Goal: Check status: Check status

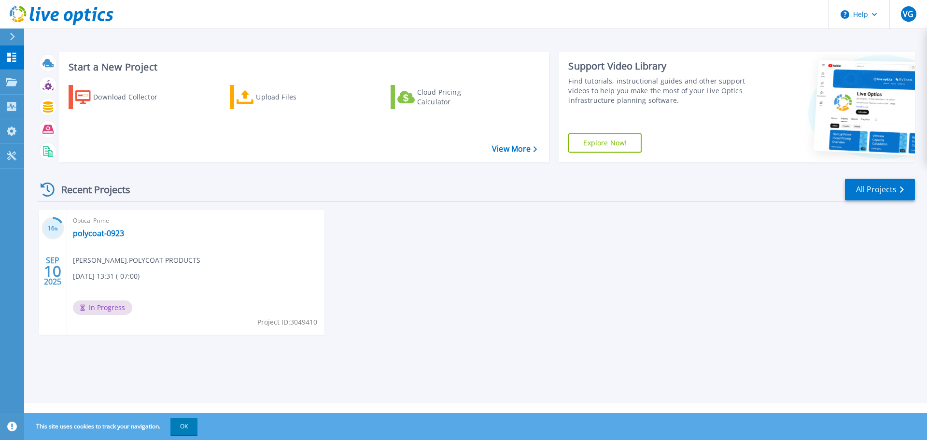
click at [110, 306] on span "In Progress" at bounding box center [102, 307] width 59 height 14
click at [11, 108] on icon at bounding box center [11, 106] width 9 height 9
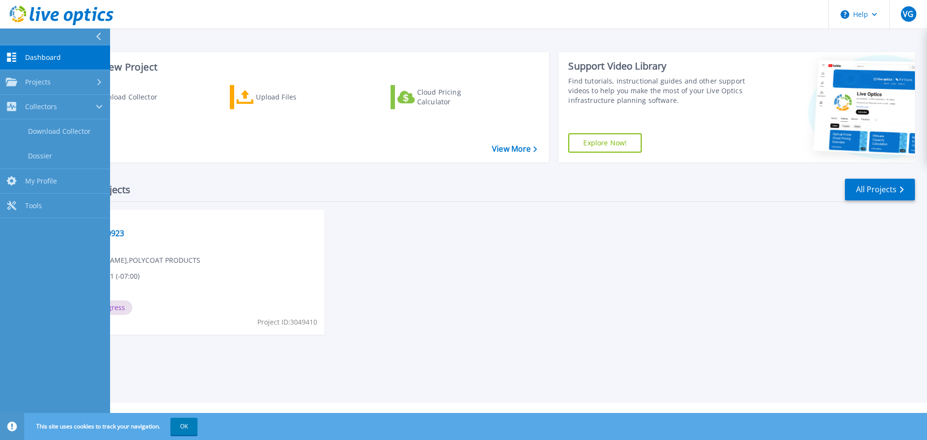
click at [482, 226] on div "16 % [DATE] Optical Prime polycoat-0923 [PERSON_NAME] , POLYCOAT PRODUCTS [DATE…" at bounding box center [472, 282] width 886 height 144
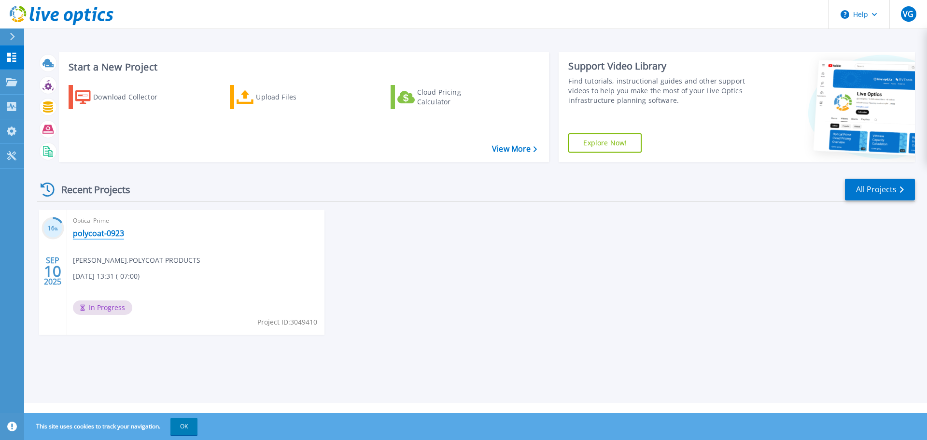
click at [103, 232] on link "polycoat-0923" at bounding box center [98, 233] width 51 height 10
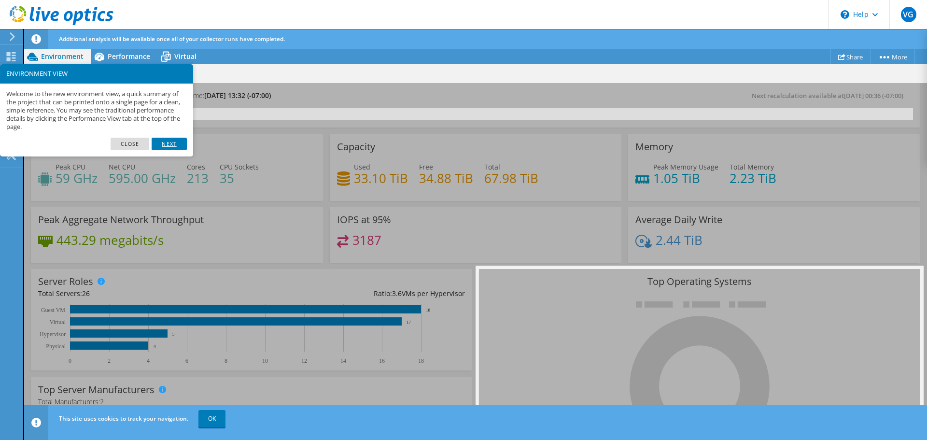
click at [164, 141] on link "Next" at bounding box center [169, 144] width 35 height 13
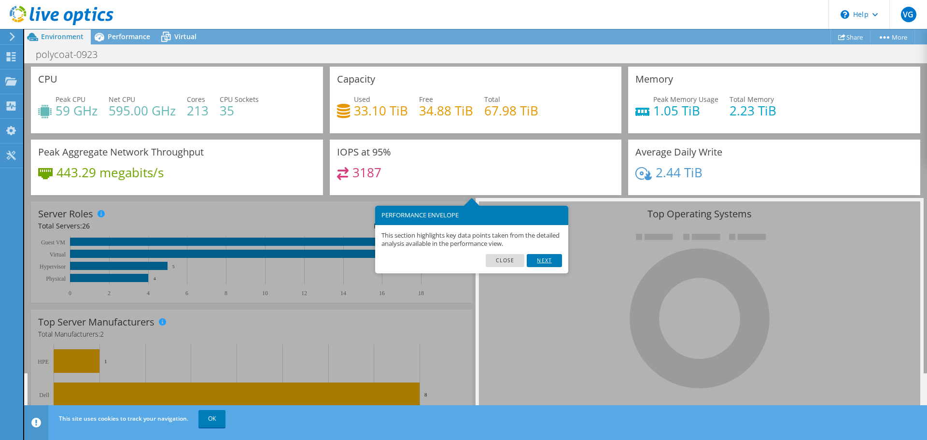
click at [550, 258] on link "Next" at bounding box center [544, 260] width 35 height 13
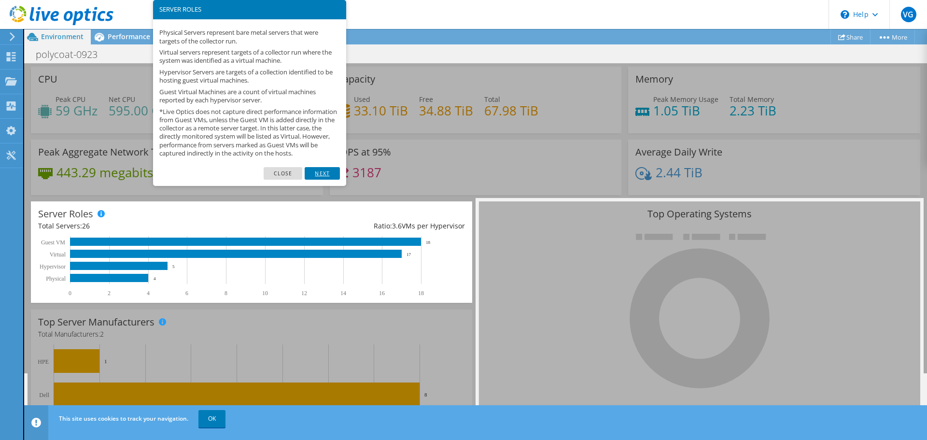
click at [326, 180] on link "Next" at bounding box center [322, 173] width 35 height 13
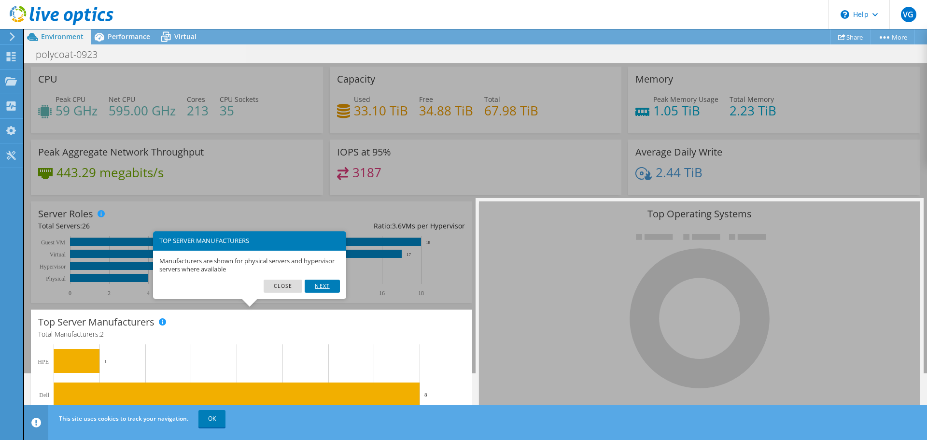
click at [321, 286] on link "Next" at bounding box center [322, 286] width 35 height 13
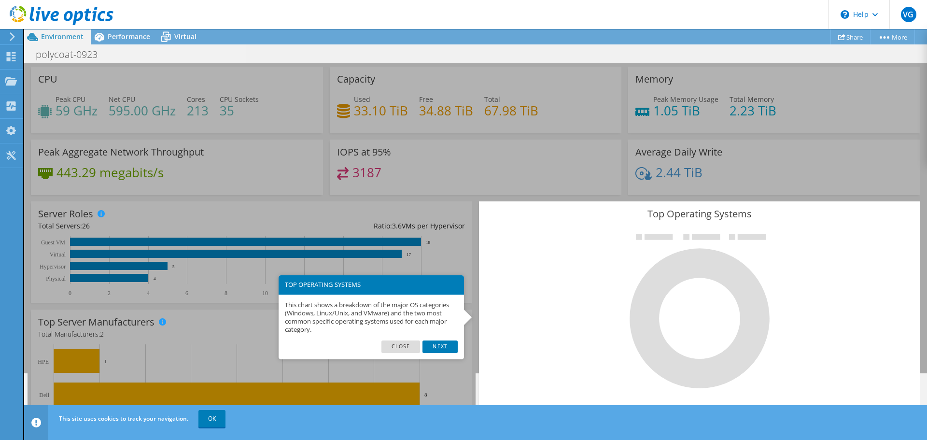
click at [443, 350] on link "Next" at bounding box center [440, 346] width 35 height 13
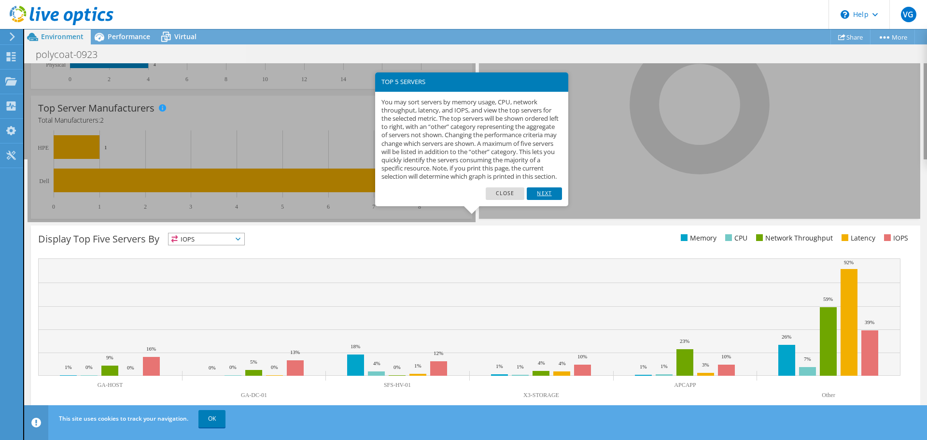
click at [550, 199] on link "Next" at bounding box center [544, 193] width 35 height 13
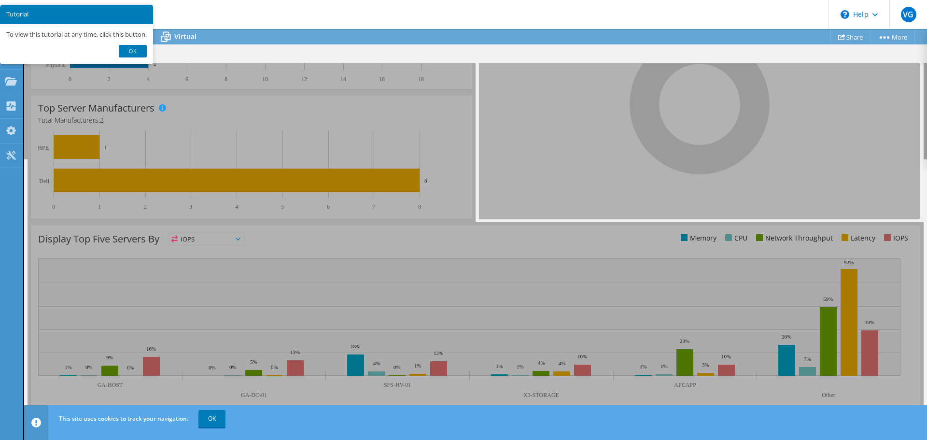
drag, startPoint x: 132, startPoint y: 64, endPoint x: 149, endPoint y: 73, distance: 18.6
drag, startPoint x: 149, startPoint y: 73, endPoint x: 141, endPoint y: 51, distance: 23.4
click at [141, 51] on link "Ok" at bounding box center [133, 51] width 28 height 13
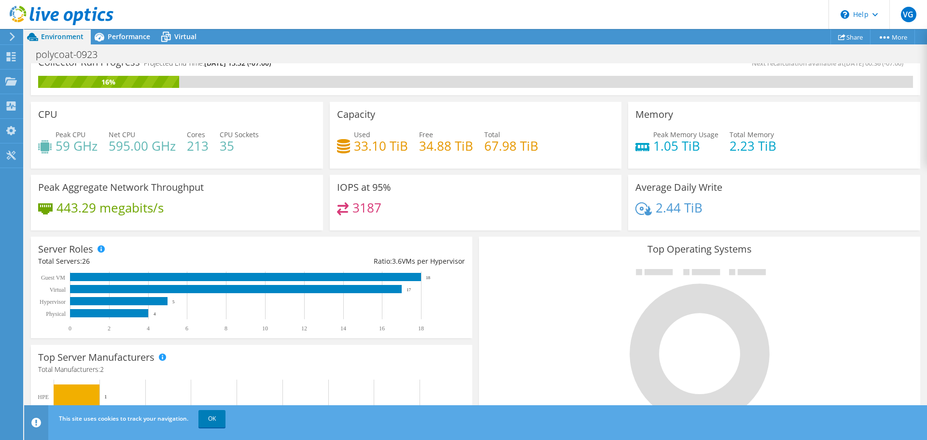
scroll to position [0, 0]
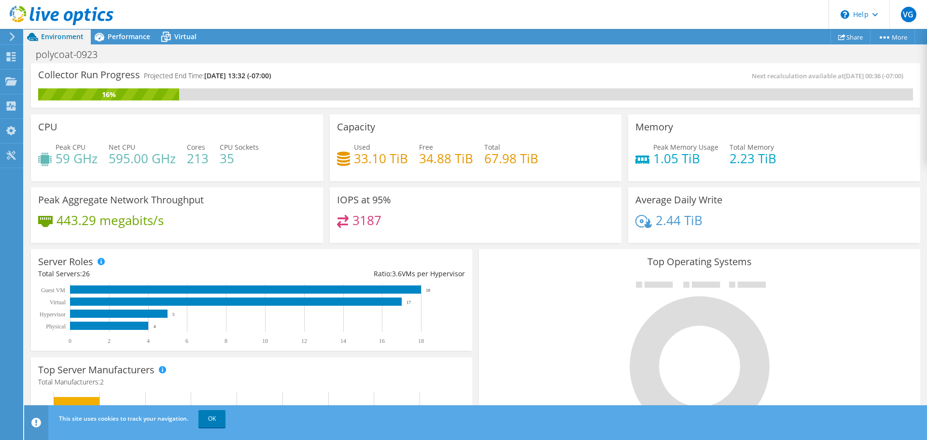
click at [815, 146] on div "Peak Memory Usage 1.05 TiB Total Memory 2.23 TiB" at bounding box center [774, 157] width 278 height 31
